Goal: Task Accomplishment & Management: Manage account settings

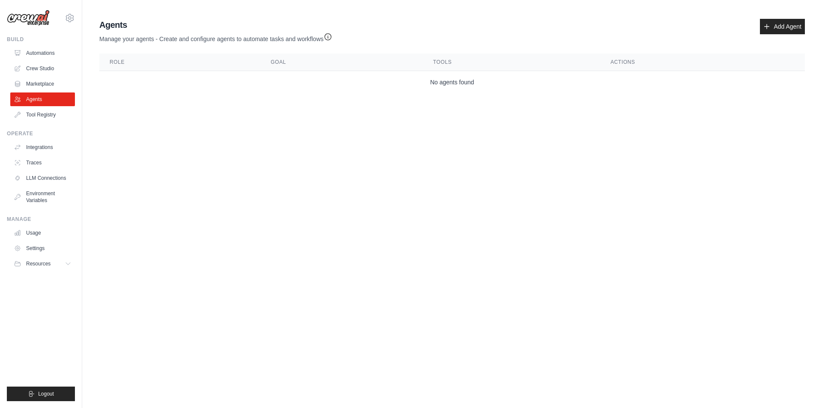
click at [196, 183] on body "marinarasheva@gmail.com Settings Build Automations Crew Studio" at bounding box center [411, 204] width 822 height 408
click at [54, 79] on link "Marketplace" at bounding box center [43, 84] width 65 height 14
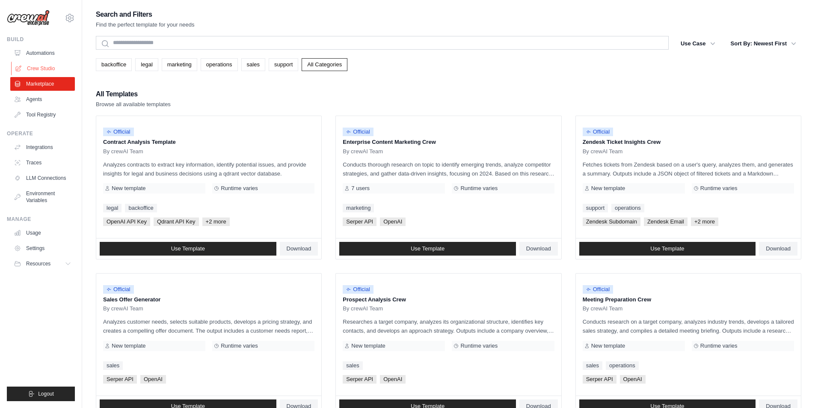
click at [31, 65] on link "Crew Studio" at bounding box center [43, 69] width 65 height 14
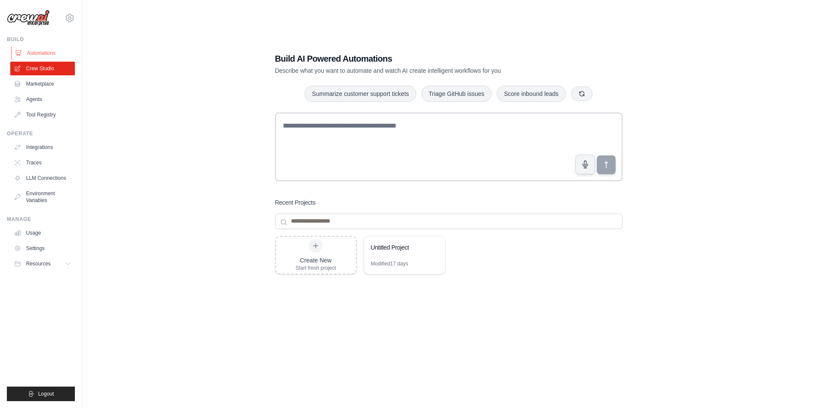
click at [34, 51] on link "Automations" at bounding box center [43, 53] width 65 height 14
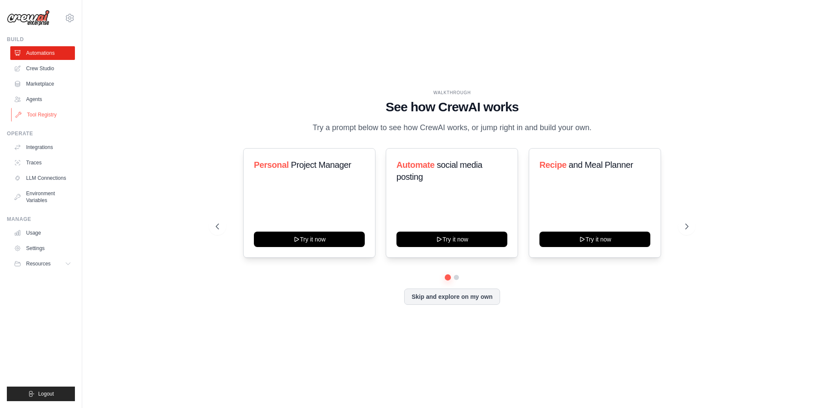
click at [47, 116] on link "Tool Registry" at bounding box center [43, 115] width 65 height 14
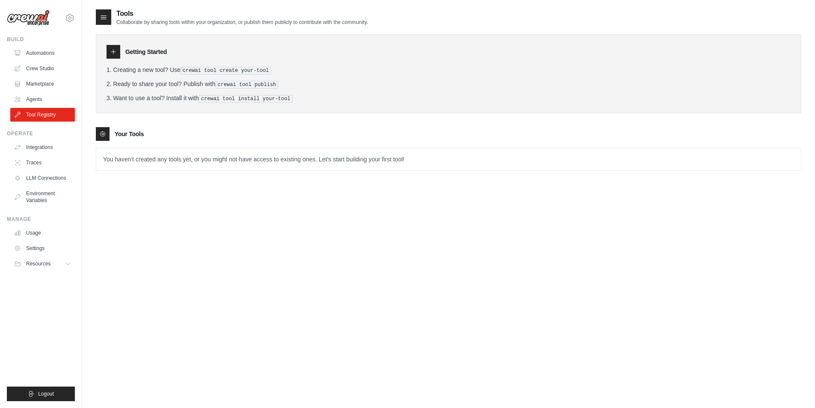
click at [112, 49] on icon at bounding box center [113, 51] width 7 height 7
click at [37, 146] on link "Integrations" at bounding box center [43, 147] width 65 height 14
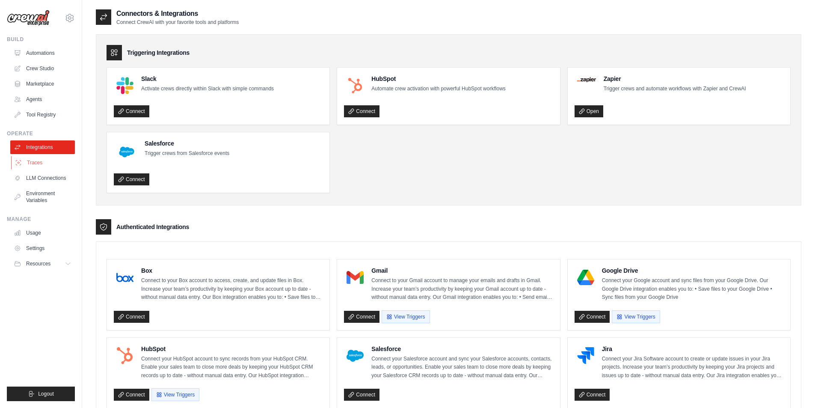
click at [39, 165] on link "Traces" at bounding box center [43, 163] width 65 height 14
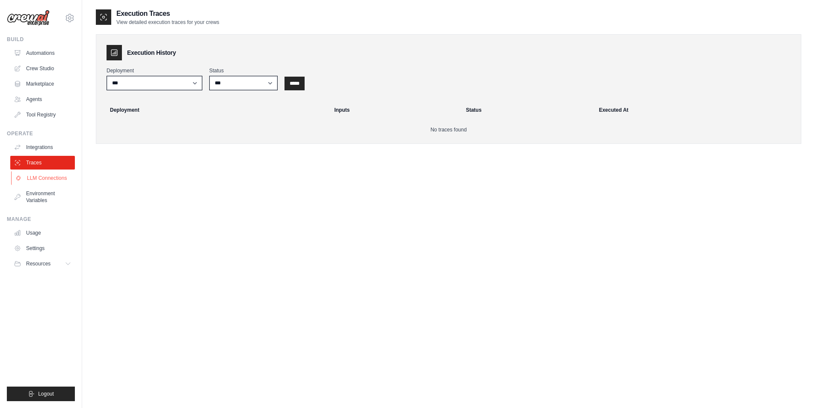
click at [37, 181] on link "LLM Connections" at bounding box center [43, 178] width 65 height 14
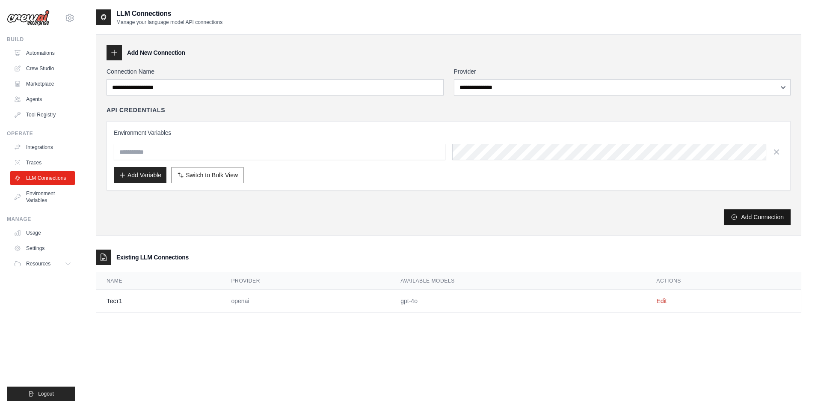
click at [751, 214] on button "Add Connection" at bounding box center [757, 216] width 67 height 15
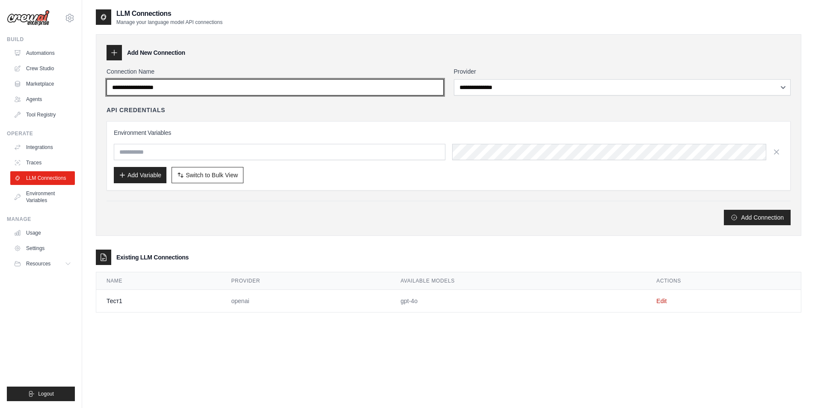
click at [180, 85] on input "Connection Name" at bounding box center [275, 87] width 337 height 16
type input "***"
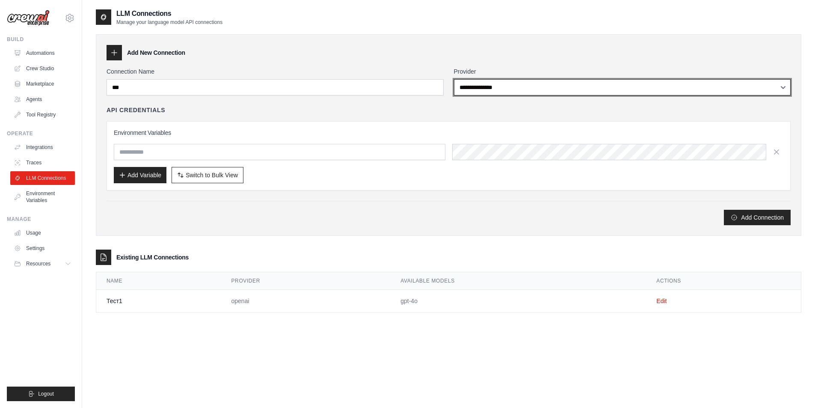
click at [503, 86] on select "**********" at bounding box center [622, 87] width 337 height 16
select select "******"
click at [454, 79] on select "**********" at bounding box center [622, 87] width 337 height 16
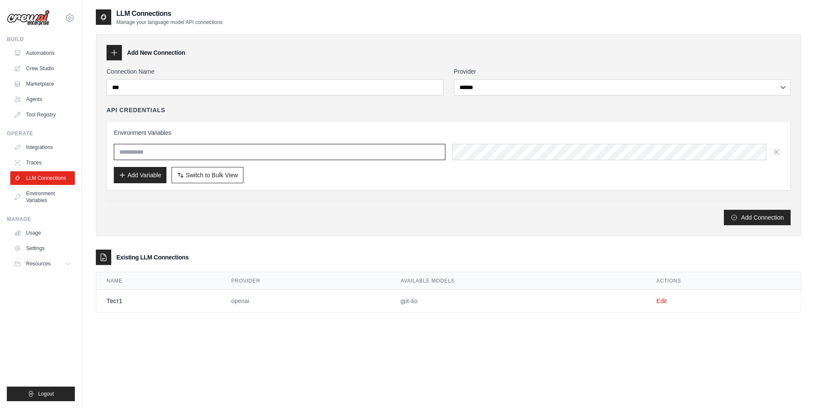
click at [386, 154] on input "text" at bounding box center [280, 152] width 332 height 16
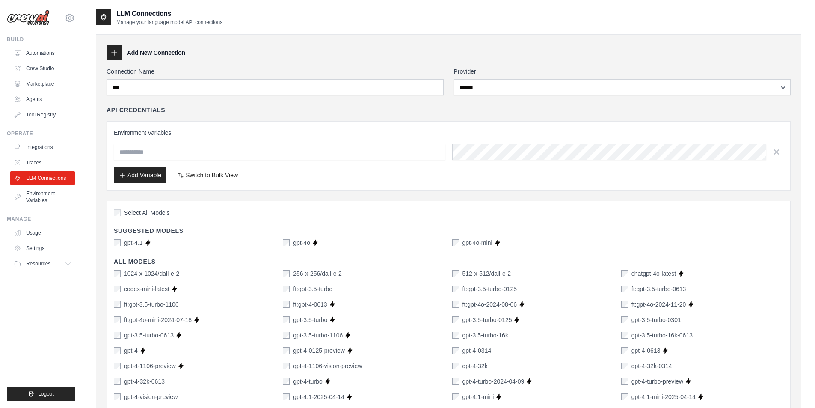
click at [300, 177] on div "Add Variable Switch to Bulk View Switch to Table View" at bounding box center [449, 175] width 670 height 16
click at [126, 173] on button "Add Variable" at bounding box center [140, 174] width 53 height 16
click at [123, 241] on div "gpt-4.1" at bounding box center [128, 242] width 29 height 9
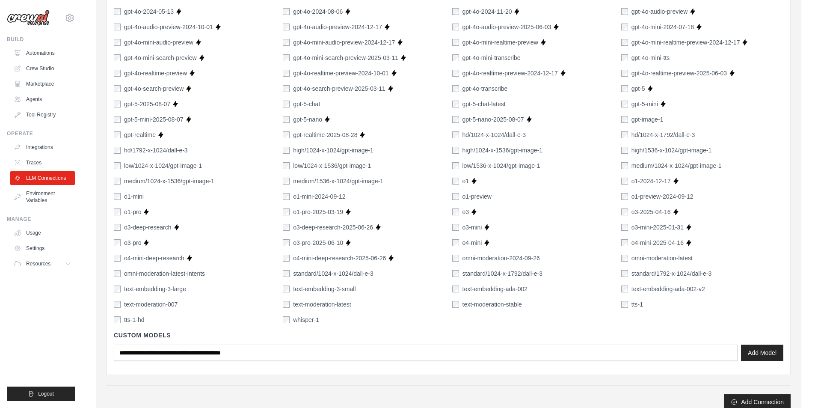
scroll to position [527, 0]
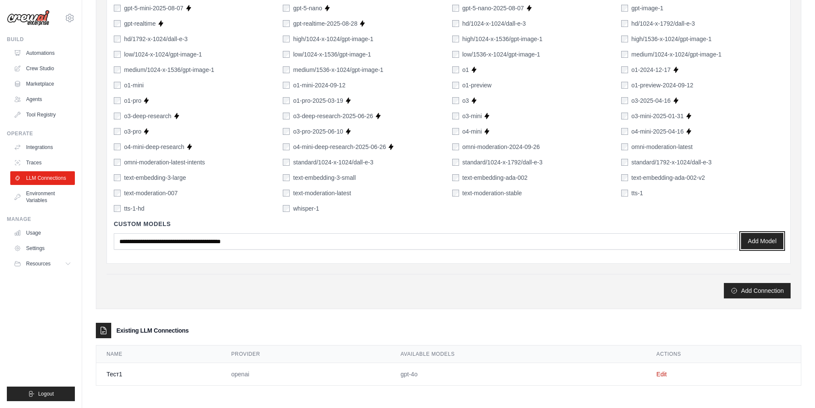
click at [765, 241] on button "Add Model" at bounding box center [762, 241] width 42 height 16
click at [765, 286] on button "Add Connection" at bounding box center [757, 289] width 67 height 15
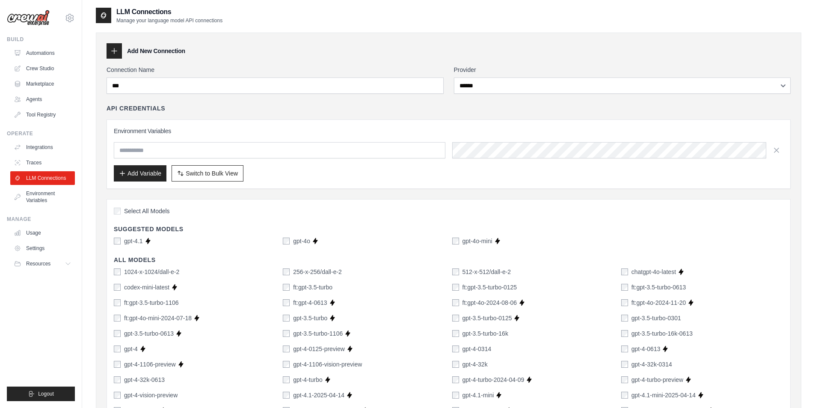
scroll to position [0, 0]
click at [278, 179] on div "Add Variable Switch to Bulk View Switch to Table View" at bounding box center [449, 175] width 670 height 16
click at [410, 176] on div "Add Variable Switch to Bulk View Switch to Table View" at bounding box center [449, 175] width 670 height 16
click at [777, 150] on icon "button" at bounding box center [776, 151] width 9 height 9
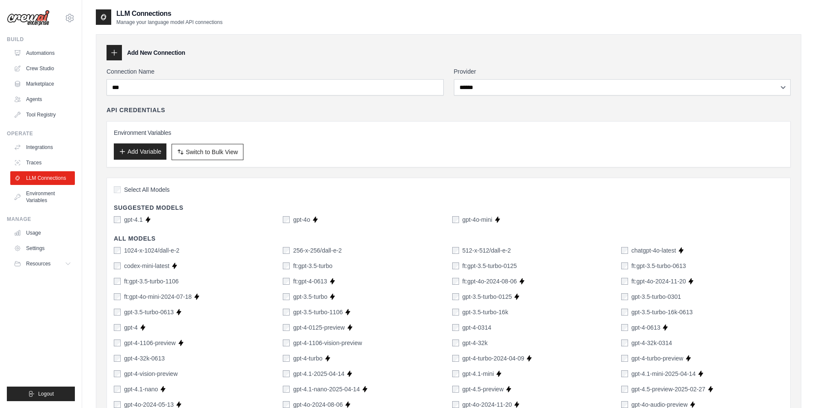
click at [131, 148] on button "Add Variable" at bounding box center [140, 151] width 53 height 16
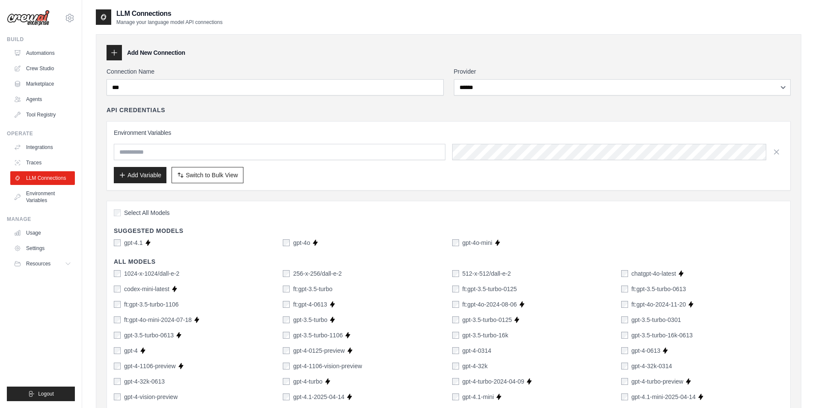
drag, startPoint x: 777, startPoint y: 149, endPoint x: 643, endPoint y: 159, distance: 133.9
click at [776, 149] on icon "button" at bounding box center [776, 152] width 9 height 9
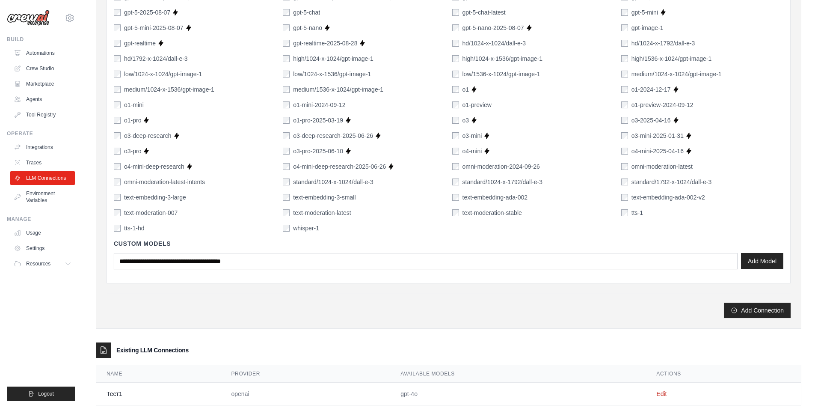
scroll to position [504, 0]
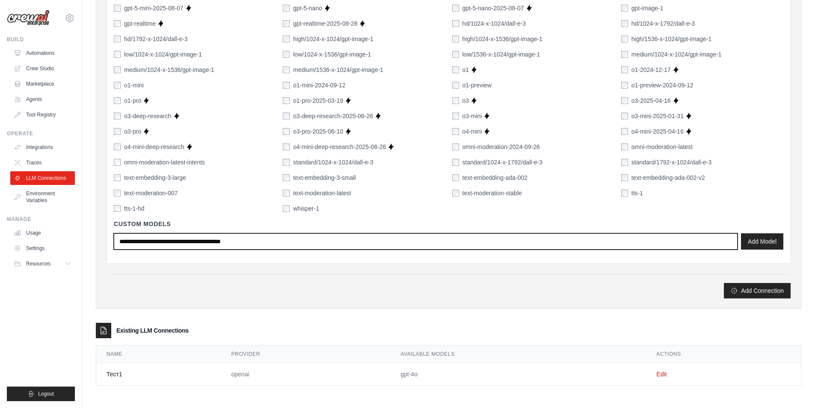
click at [285, 238] on input "text" at bounding box center [426, 241] width 624 height 16
click at [274, 244] on input "text" at bounding box center [426, 241] width 624 height 16
click at [270, 240] on input "text" at bounding box center [426, 241] width 624 height 16
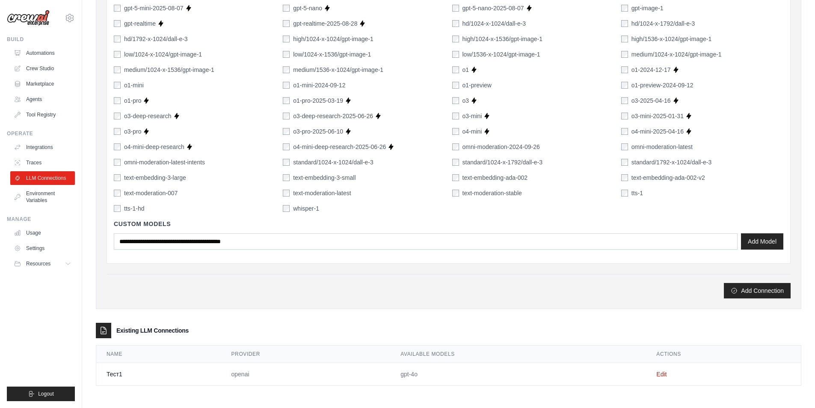
click at [660, 372] on link "Edit" at bounding box center [662, 374] width 10 height 7
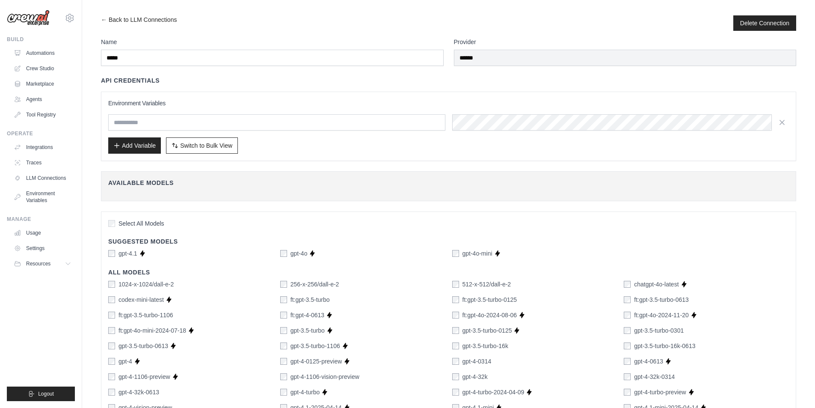
click at [104, 21] on link "← Back to LLM Connections" at bounding box center [139, 22] width 76 height 15
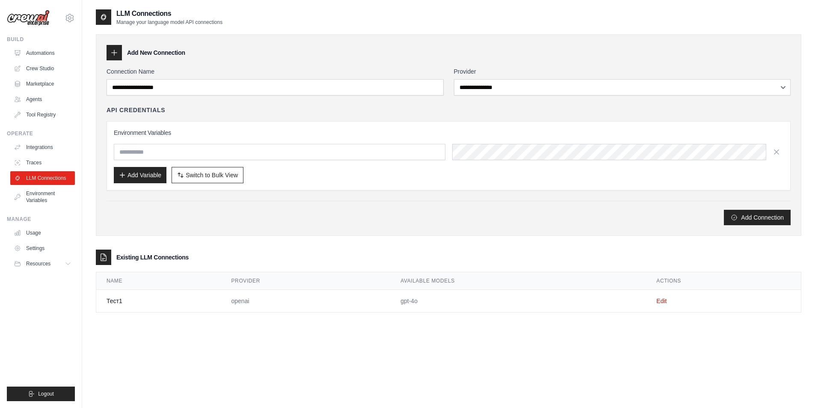
click at [196, 339] on div "**********" at bounding box center [449, 213] width 706 height 408
click at [34, 47] on link "Automations" at bounding box center [43, 53] width 65 height 14
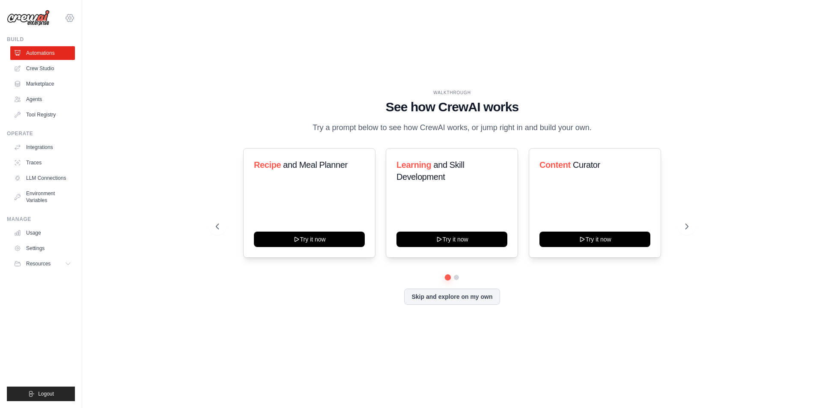
click at [68, 20] on icon at bounding box center [70, 18] width 10 height 10
click at [177, 21] on div "WALKTHROUGH See how CrewAI works Try a prompt below to see how CrewAI works, or…" at bounding box center [452, 204] width 712 height 391
click at [265, 396] on div "WALKTHROUGH See how CrewAI works Try a prompt below to see how CrewAI works, or…" at bounding box center [452, 204] width 712 height 391
click at [26, 248] on link "Settings" at bounding box center [43, 248] width 65 height 14
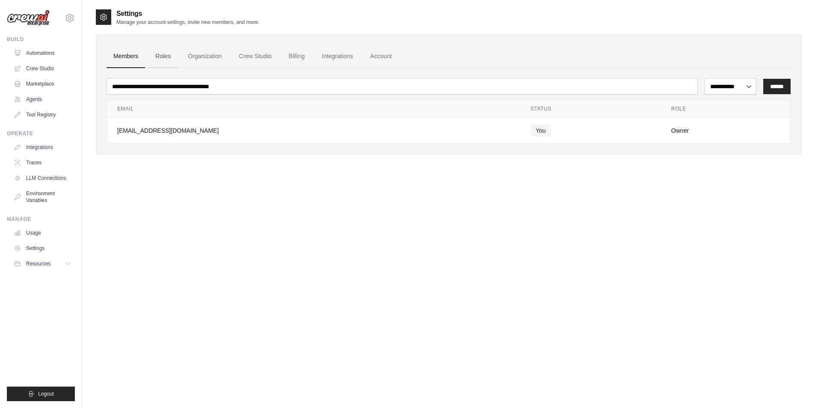
click at [158, 55] on link "Roles" at bounding box center [163, 56] width 29 height 23
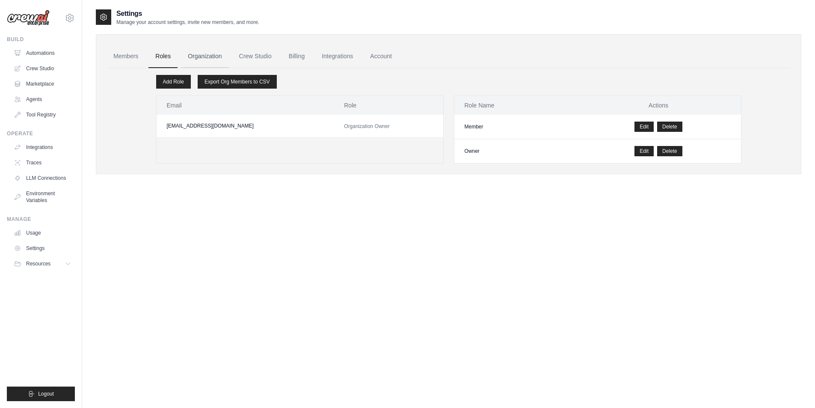
click at [211, 56] on link "Organization" at bounding box center [205, 56] width 48 height 23
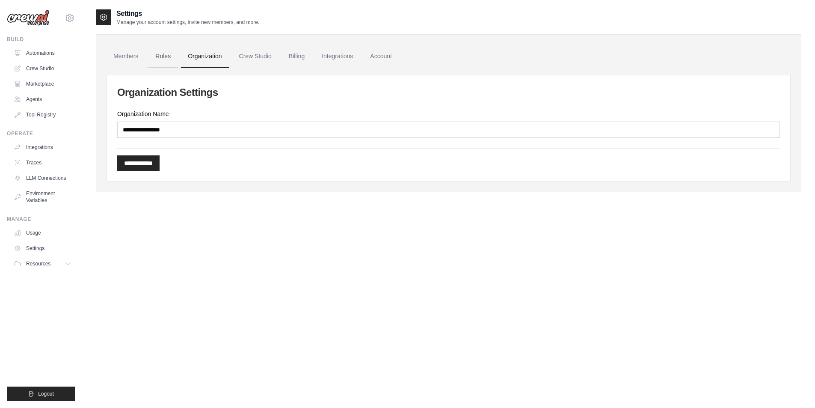
click at [151, 55] on link "Roles" at bounding box center [163, 56] width 29 height 23
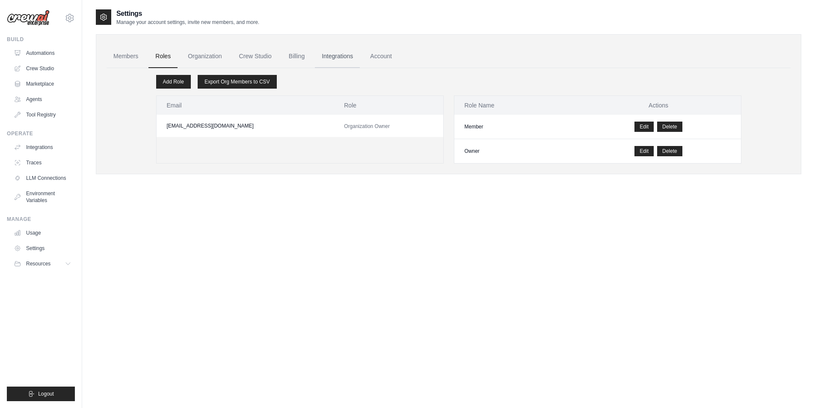
click at [334, 56] on link "Integrations" at bounding box center [337, 56] width 45 height 23
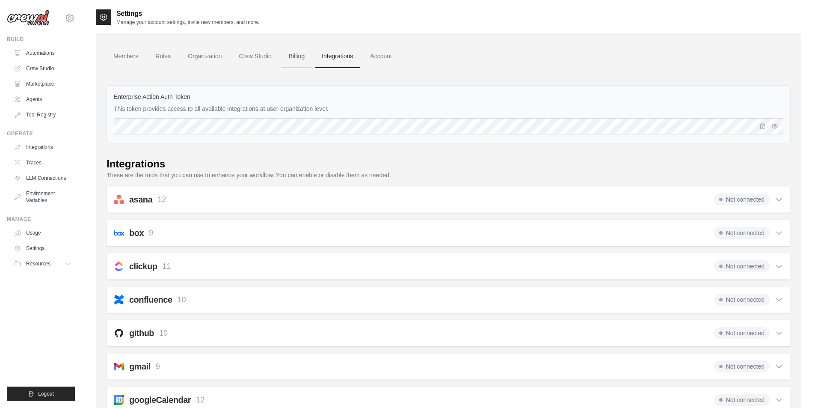
click at [297, 57] on link "Billing" at bounding box center [297, 56] width 30 height 23
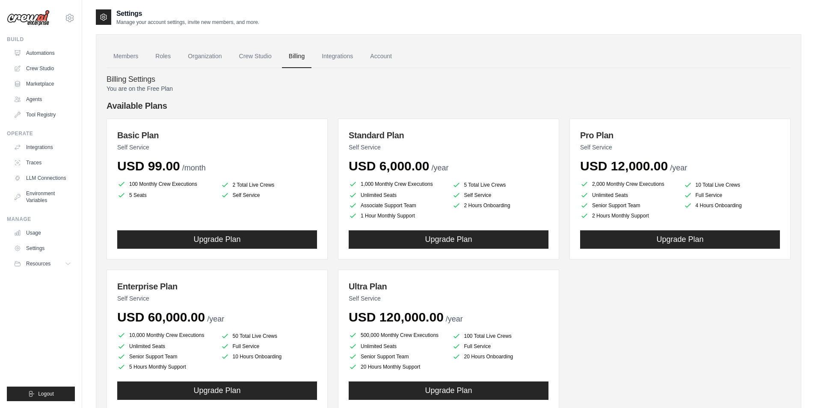
click at [256, 56] on link "Crew Studio" at bounding box center [255, 56] width 46 height 23
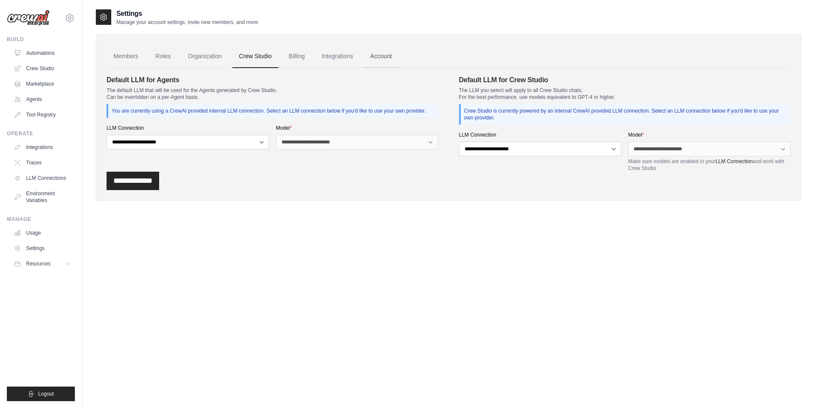
click at [388, 55] on link "Account" at bounding box center [381, 56] width 36 height 23
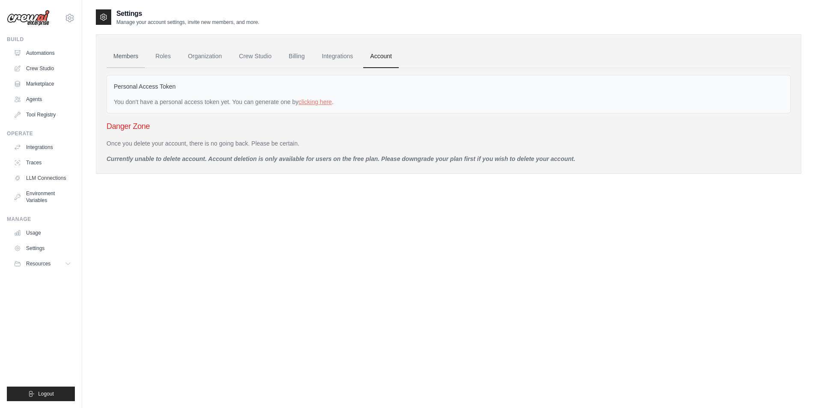
click at [125, 56] on link "Members" at bounding box center [126, 56] width 39 height 23
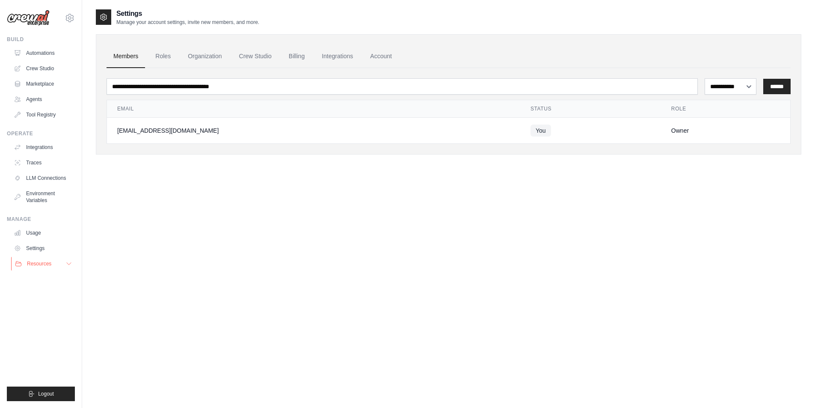
click at [33, 261] on span "Resources" at bounding box center [39, 263] width 24 height 7
click at [38, 274] on link "Documentation" at bounding box center [45, 278] width 59 height 12
click at [39, 243] on link "Settings" at bounding box center [43, 248] width 65 height 14
click at [31, 228] on link "Usage" at bounding box center [43, 233] width 65 height 14
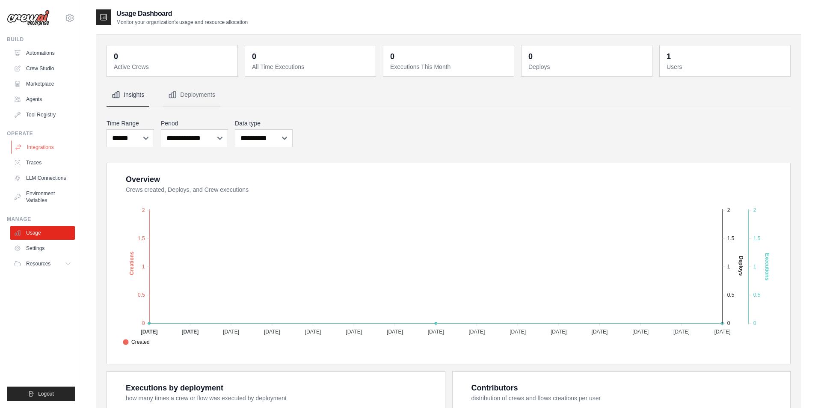
click at [36, 149] on link "Integrations" at bounding box center [43, 147] width 65 height 14
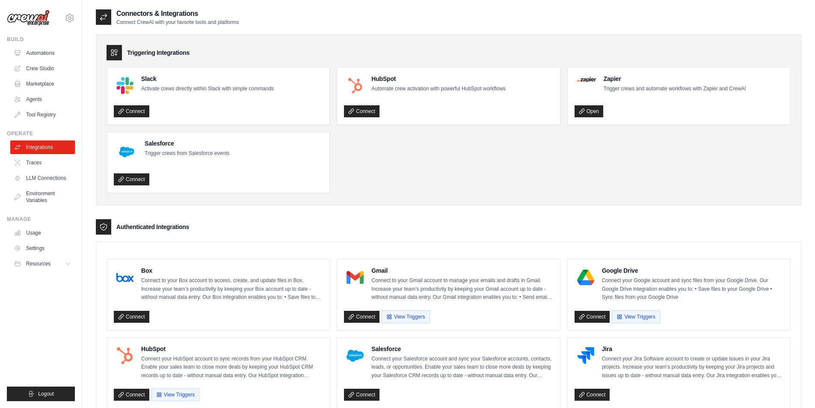
click at [45, 107] on ul "Automations Crew Studio Marketplace Agents Tool Registry" at bounding box center [42, 83] width 65 height 75
click at [47, 116] on link "Tool Registry" at bounding box center [43, 115] width 65 height 14
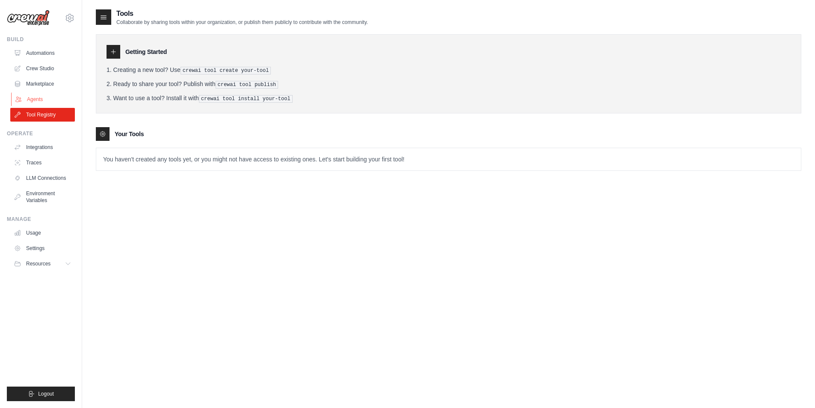
click at [42, 98] on link "Agents" at bounding box center [43, 99] width 65 height 14
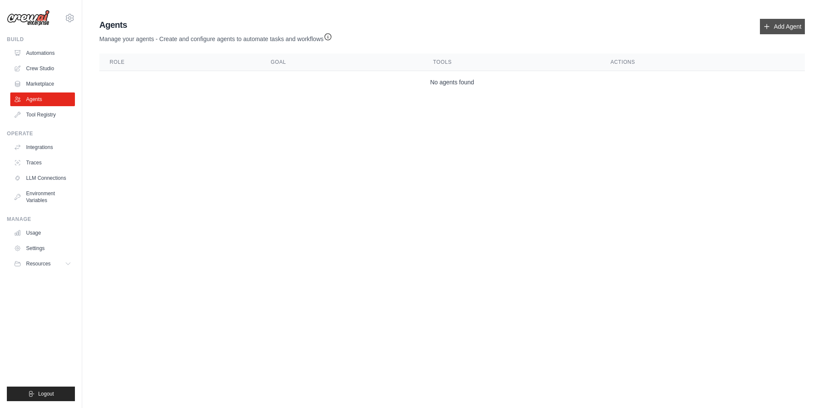
click at [770, 25] on icon at bounding box center [766, 26] width 7 height 7
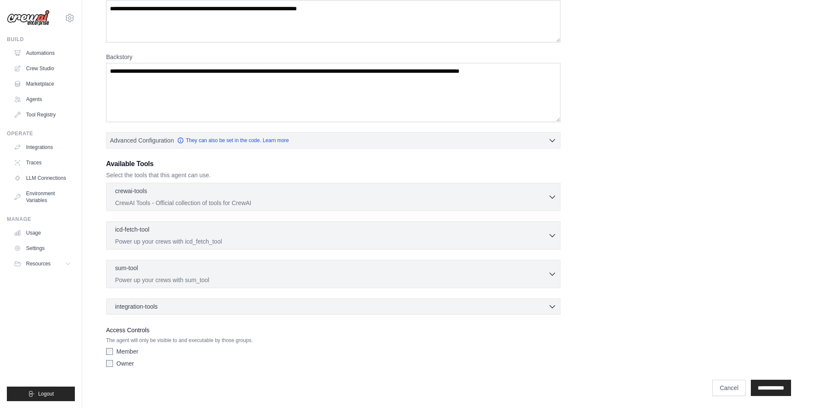
scroll to position [90, 0]
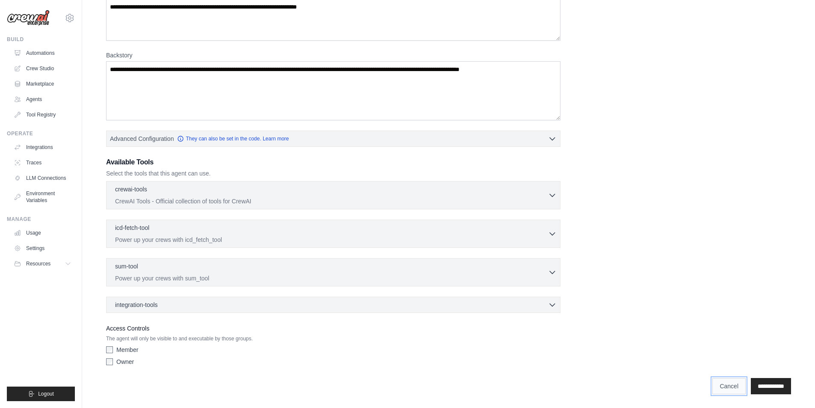
click at [724, 385] on link "Cancel" at bounding box center [729, 386] width 33 height 16
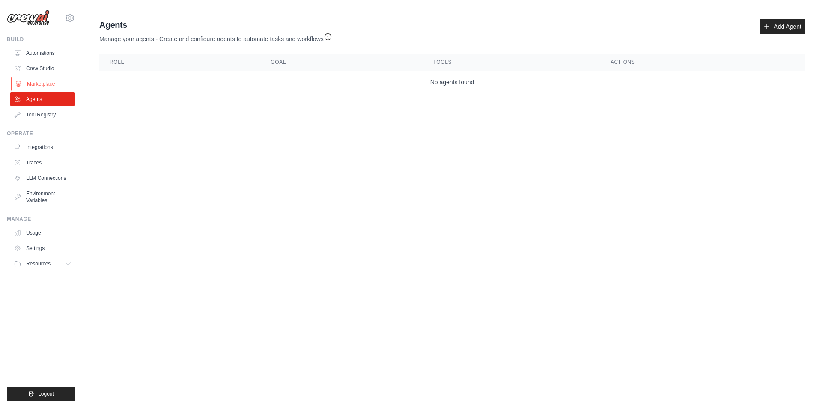
click at [36, 80] on link "Marketplace" at bounding box center [43, 84] width 65 height 14
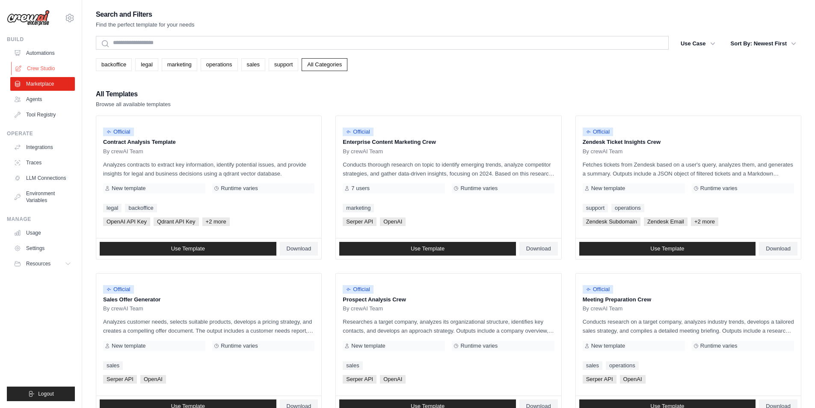
click at [28, 68] on link "Crew Studio" at bounding box center [43, 69] width 65 height 14
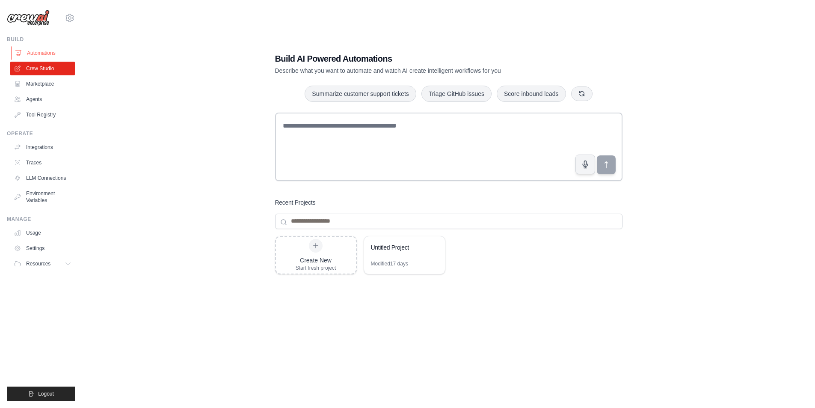
click at [40, 53] on link "Automations" at bounding box center [43, 53] width 65 height 14
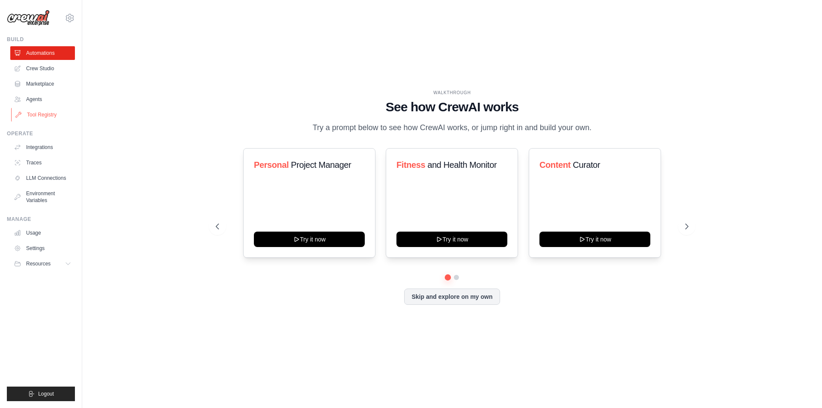
click at [43, 118] on link "Tool Registry" at bounding box center [43, 115] width 65 height 14
